Goal: Navigation & Orientation: Find specific page/section

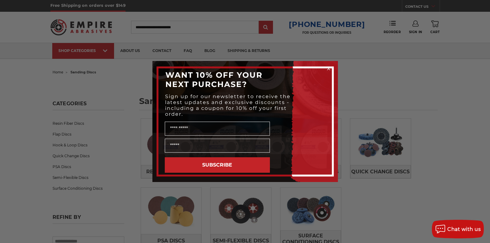
click at [329, 70] on icon "Close dialog" at bounding box center [328, 68] width 2 height 2
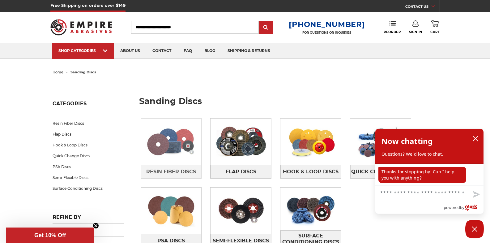
click at [173, 172] on span "Resin Fiber Discs" at bounding box center [171, 171] width 50 height 11
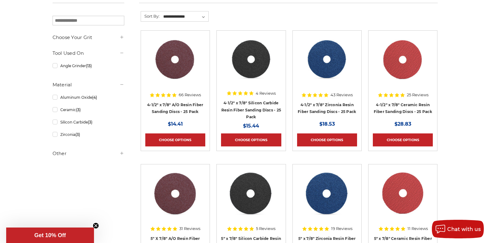
scroll to position [99, 0]
